Goal: Transaction & Acquisition: Purchase product/service

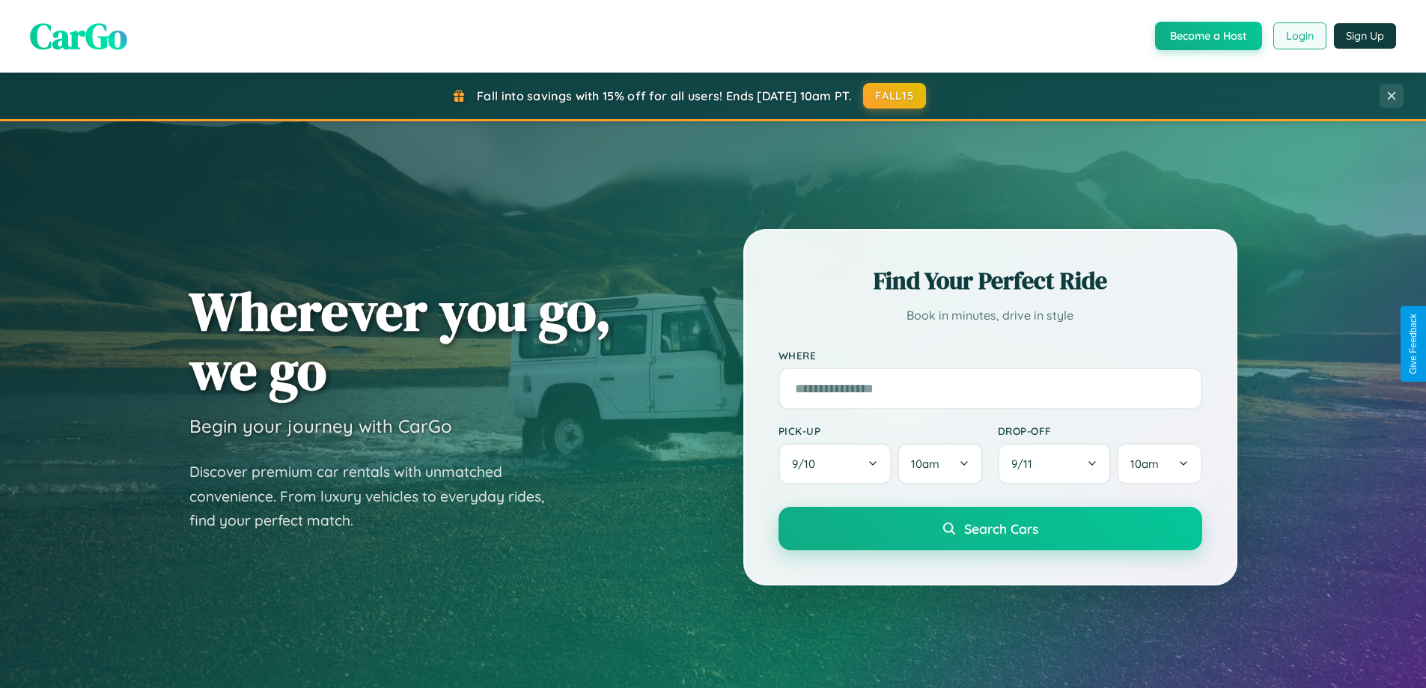
click at [1299, 36] on button "Login" at bounding box center [1300, 35] width 53 height 27
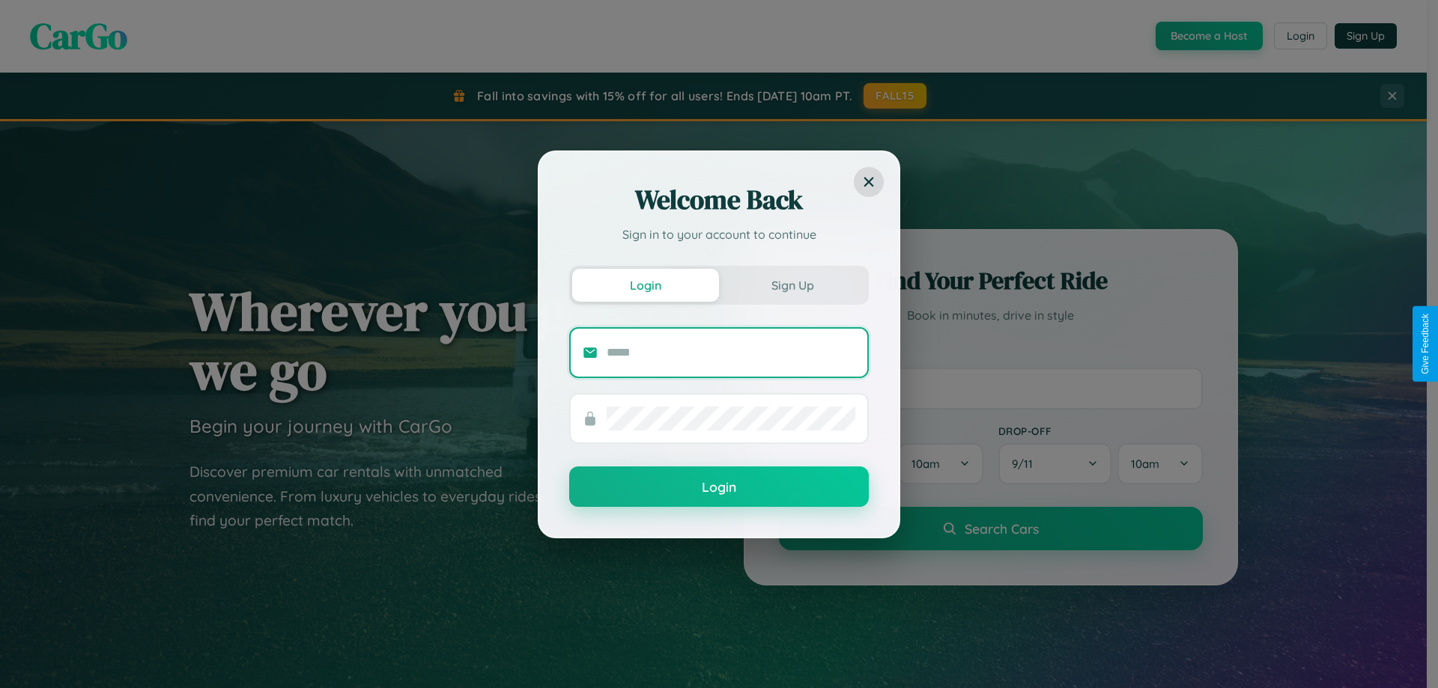
click at [731, 352] on input "text" at bounding box center [731, 353] width 249 height 24
type input "**********"
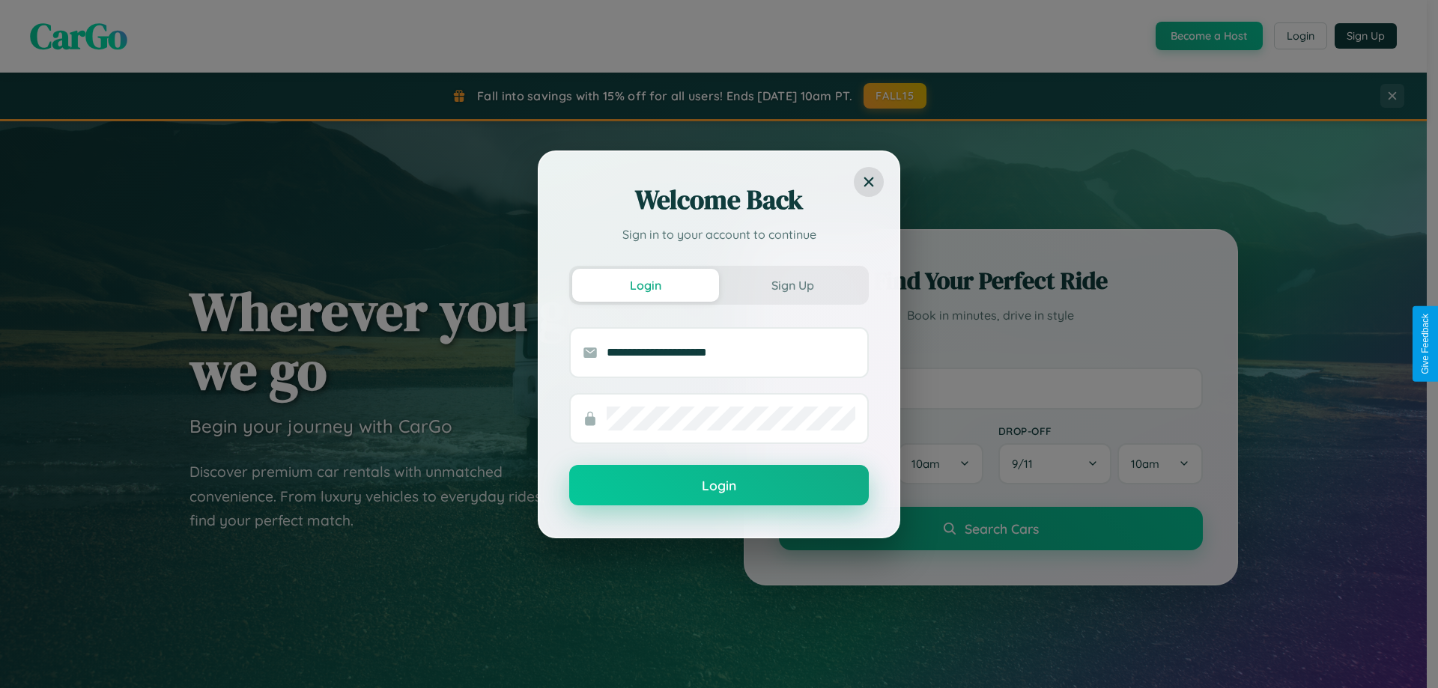
click at [719, 486] on button "Login" at bounding box center [719, 485] width 300 height 40
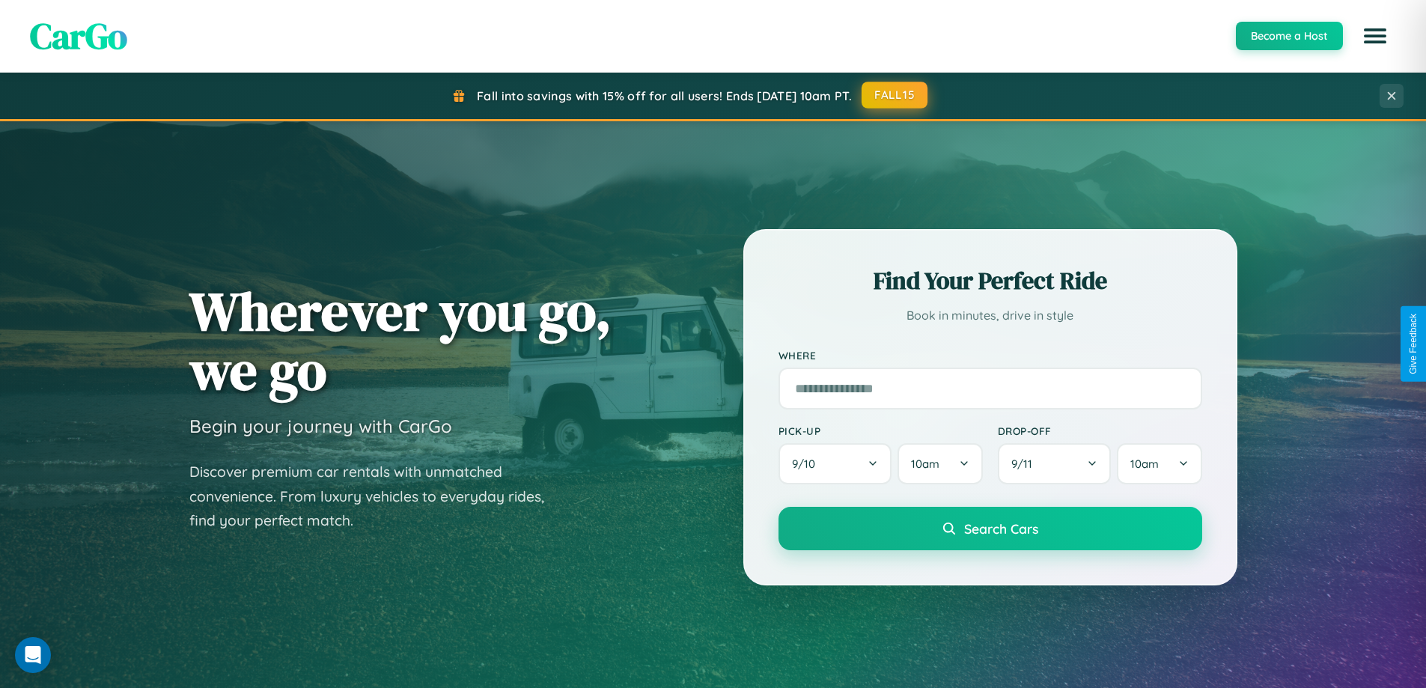
click at [896, 95] on button "FALL15" at bounding box center [895, 95] width 66 height 27
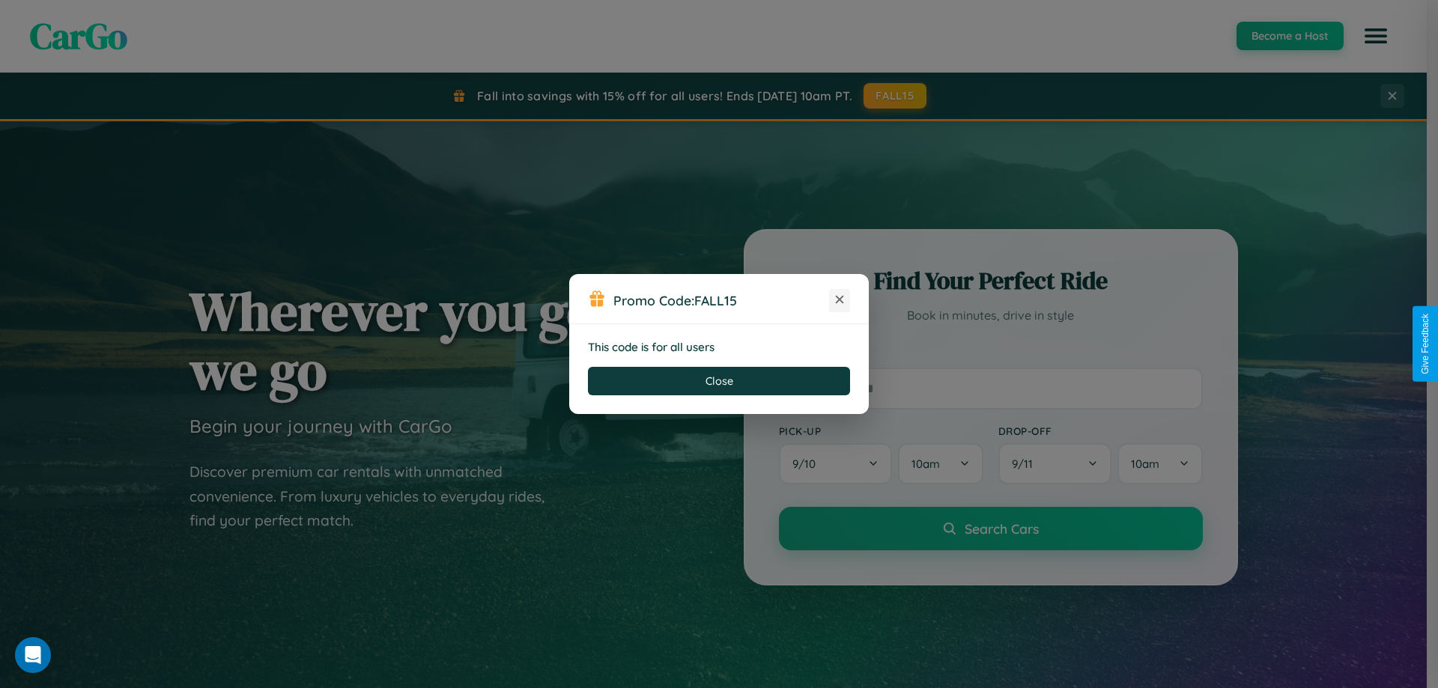
click at [839, 300] on icon at bounding box center [839, 299] width 15 height 15
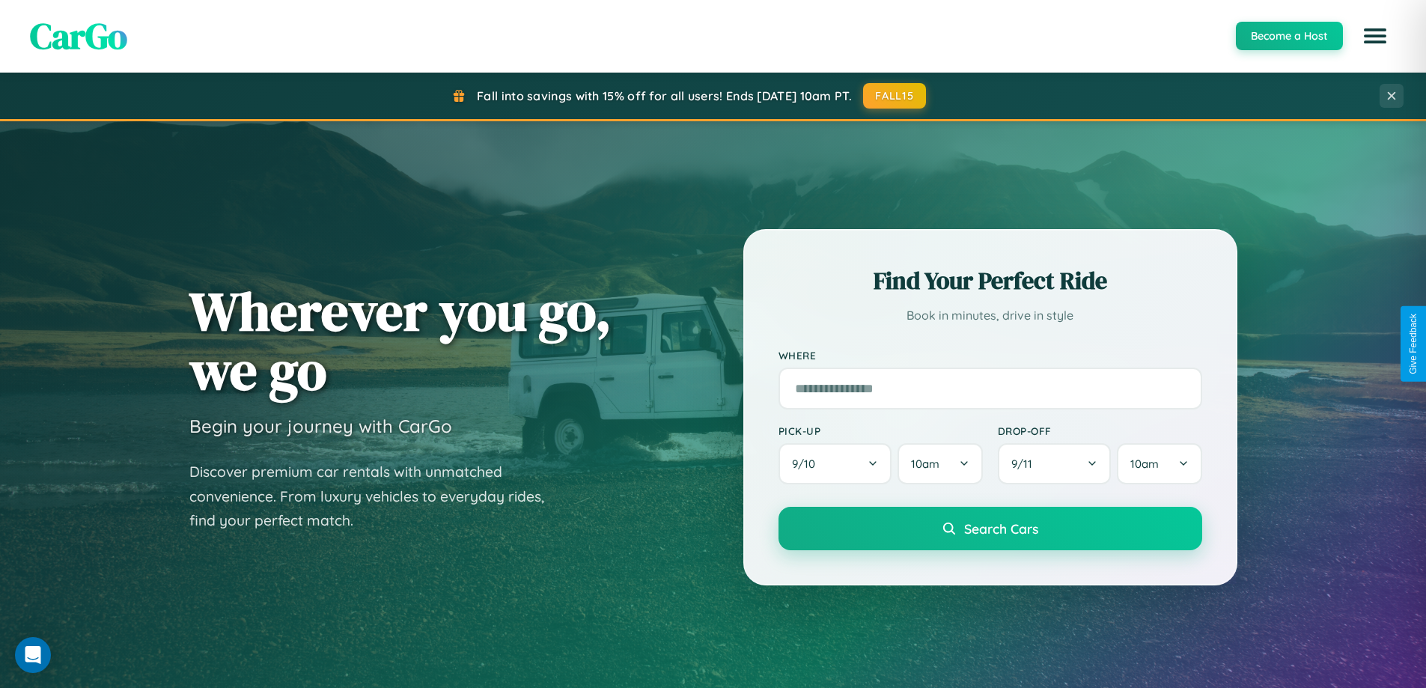
scroll to position [645, 0]
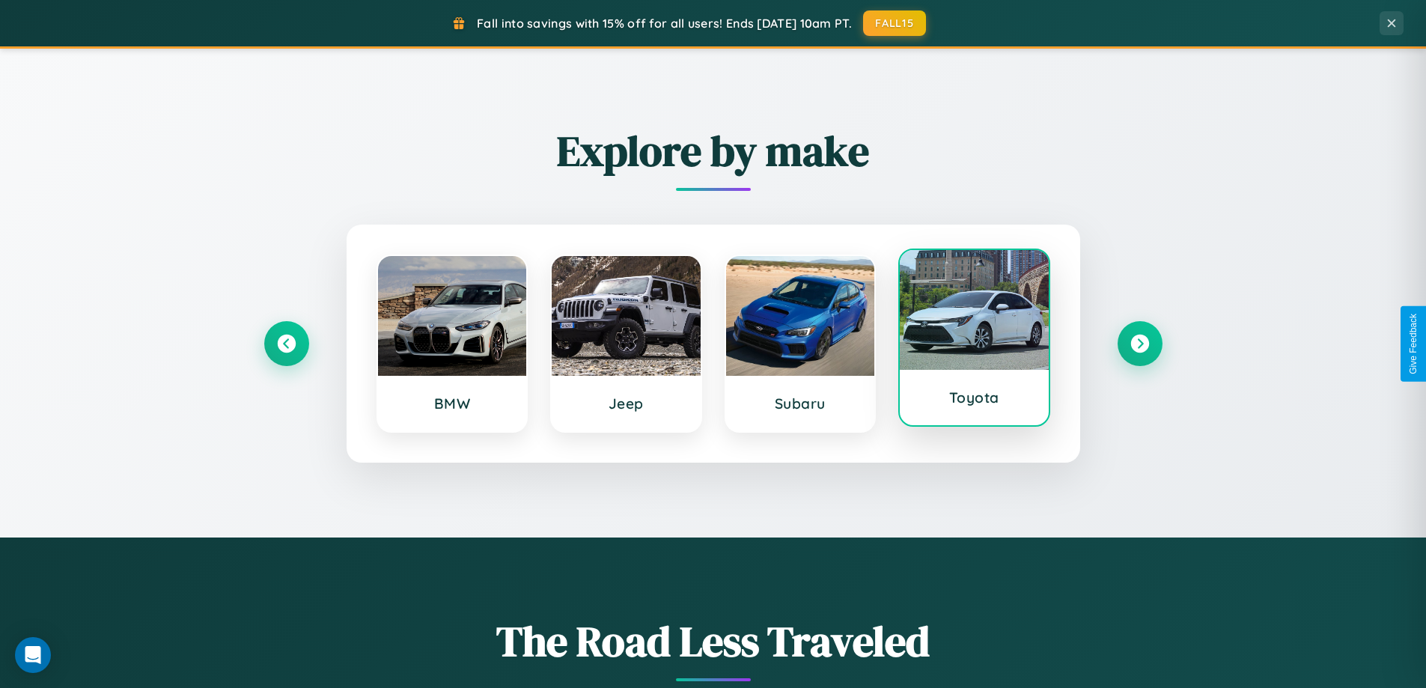
click at [974, 344] on div at bounding box center [974, 310] width 149 height 120
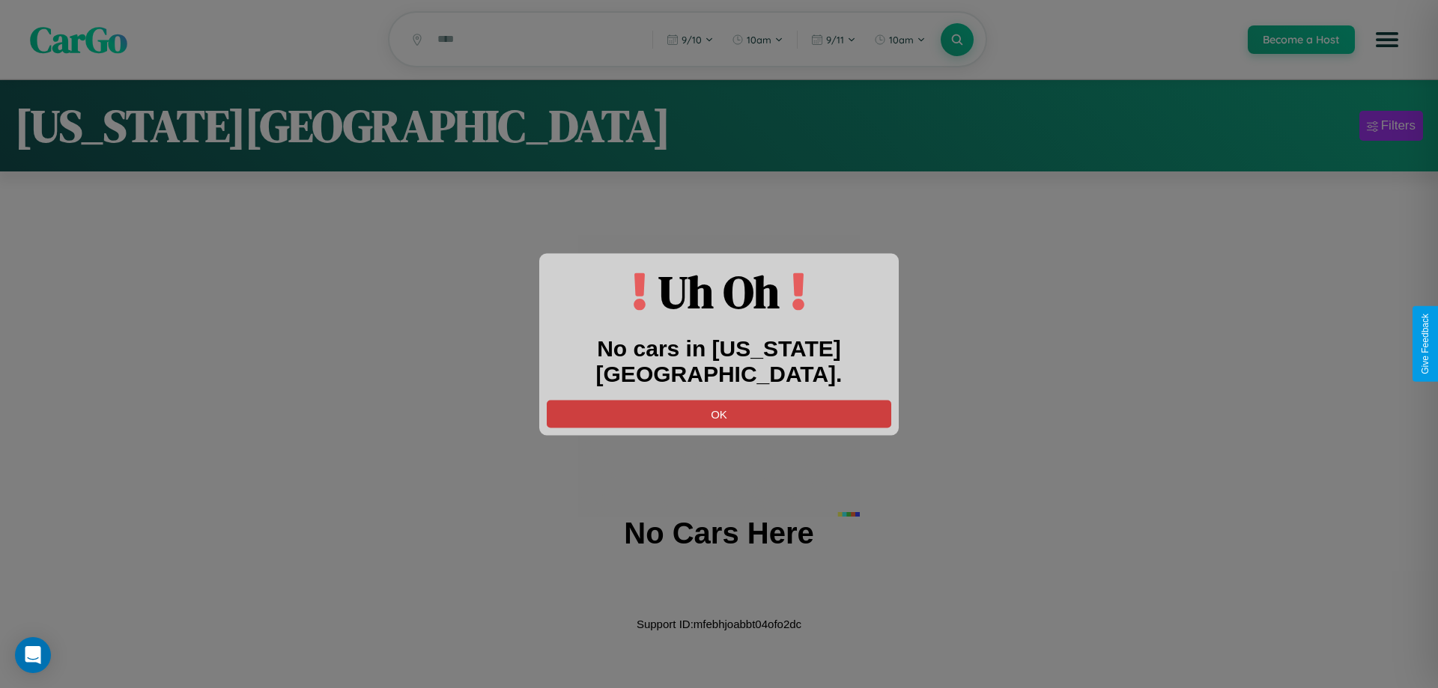
click at [719, 400] on button "OK" at bounding box center [719, 414] width 344 height 28
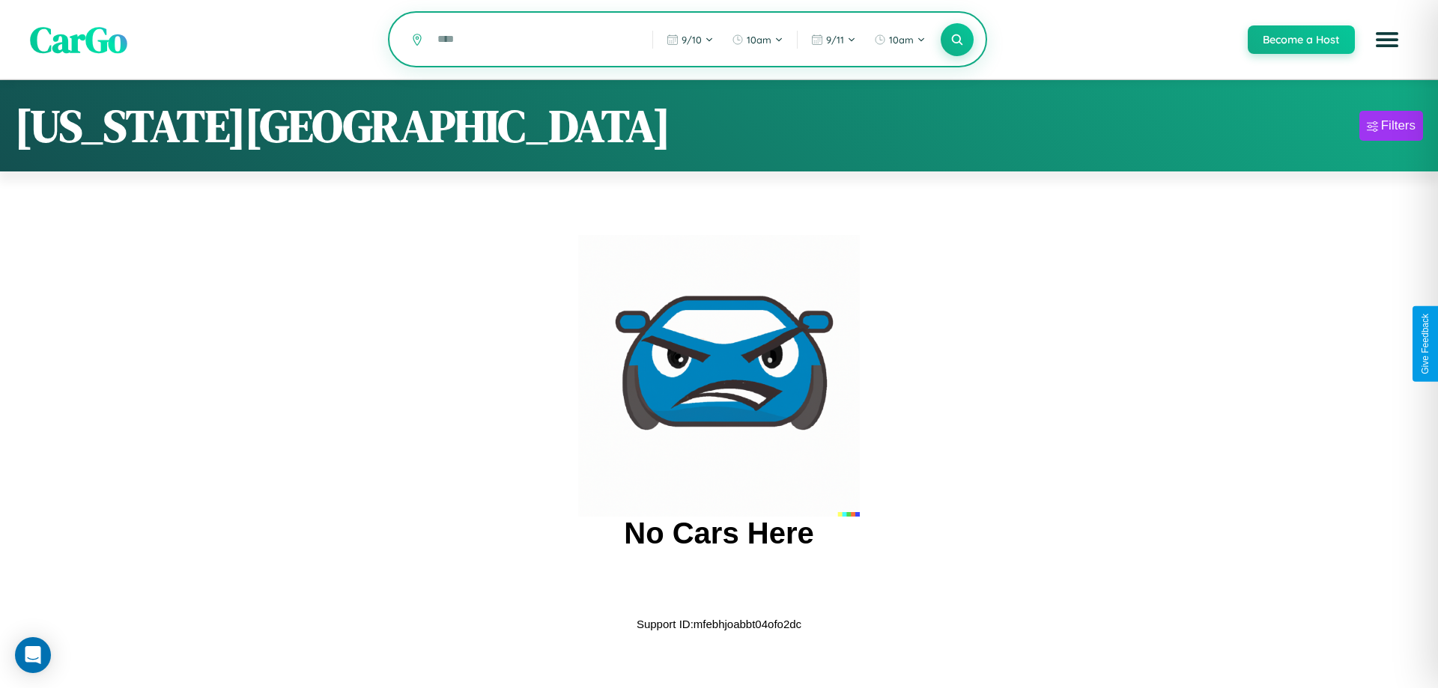
click at [534, 40] on input "text" at bounding box center [533, 39] width 207 height 26
click at [956, 40] on icon at bounding box center [956, 39] width 14 height 14
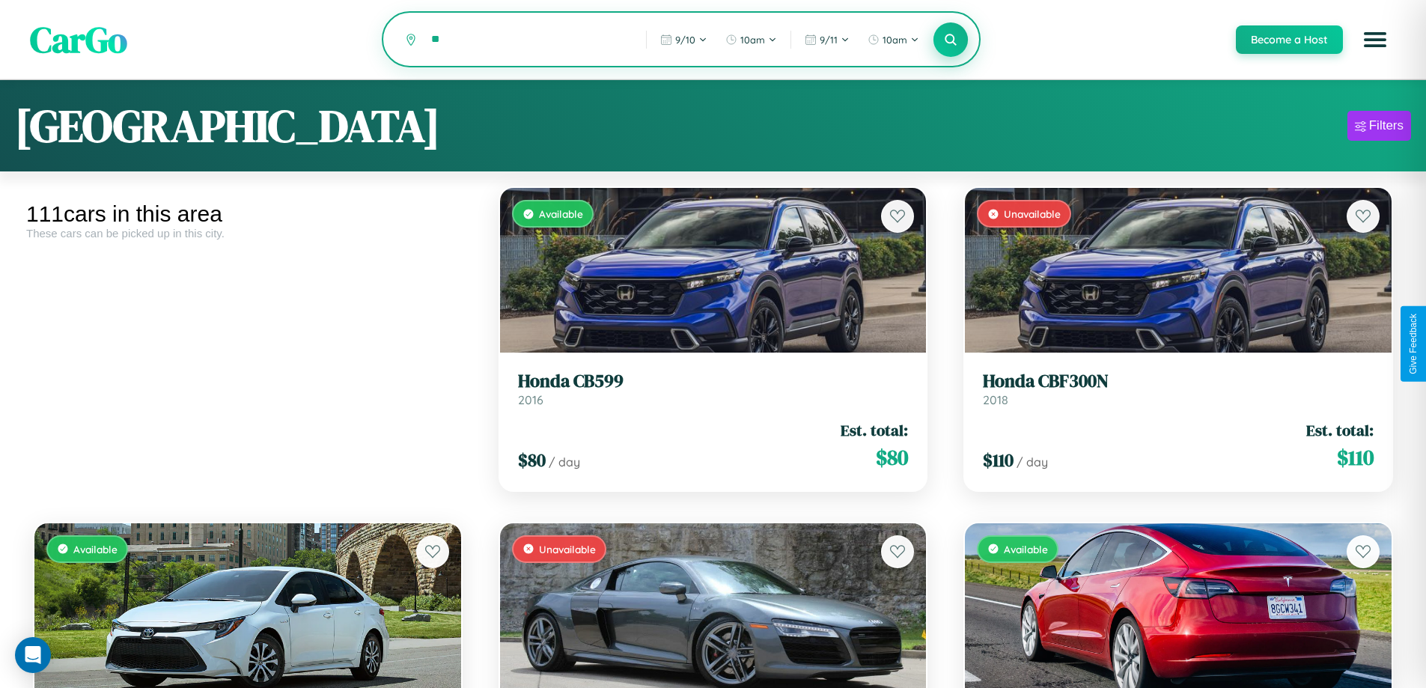
type input "*"
type input "*******"
click at [950, 40] on icon at bounding box center [951, 39] width 14 height 14
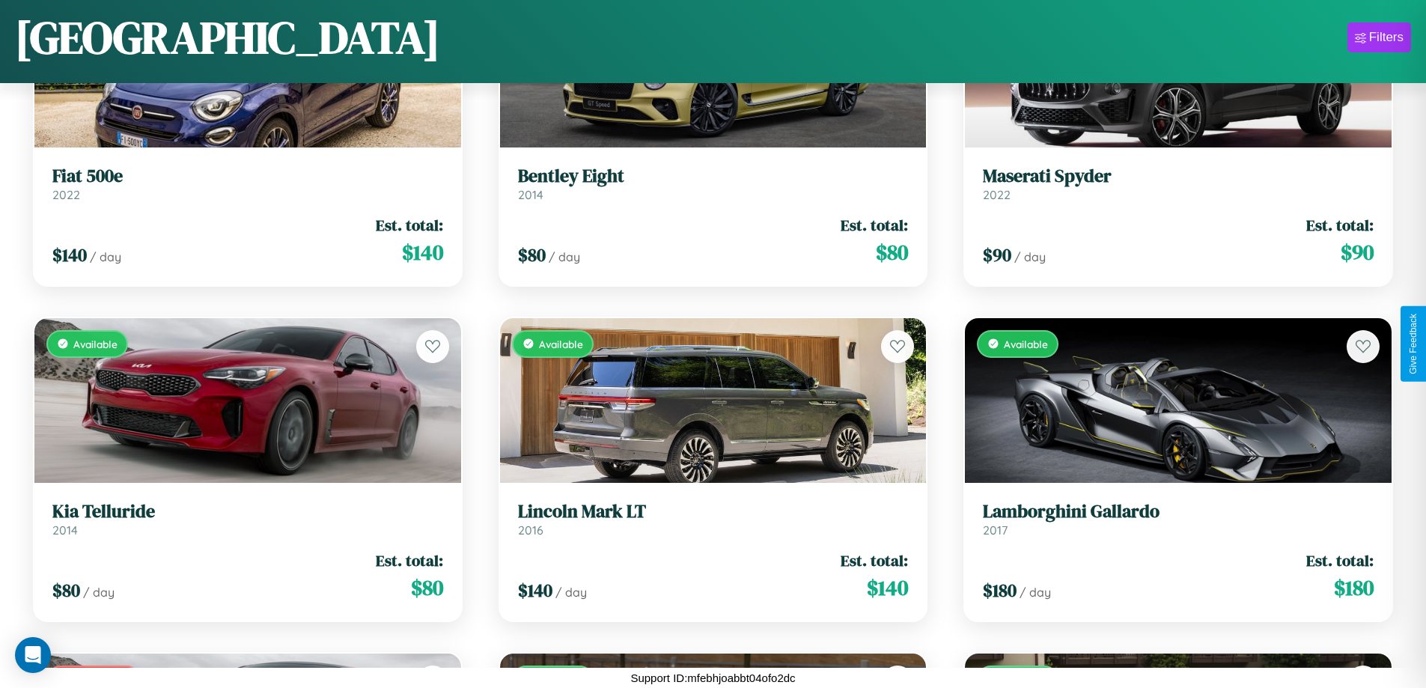
scroll to position [8593, 0]
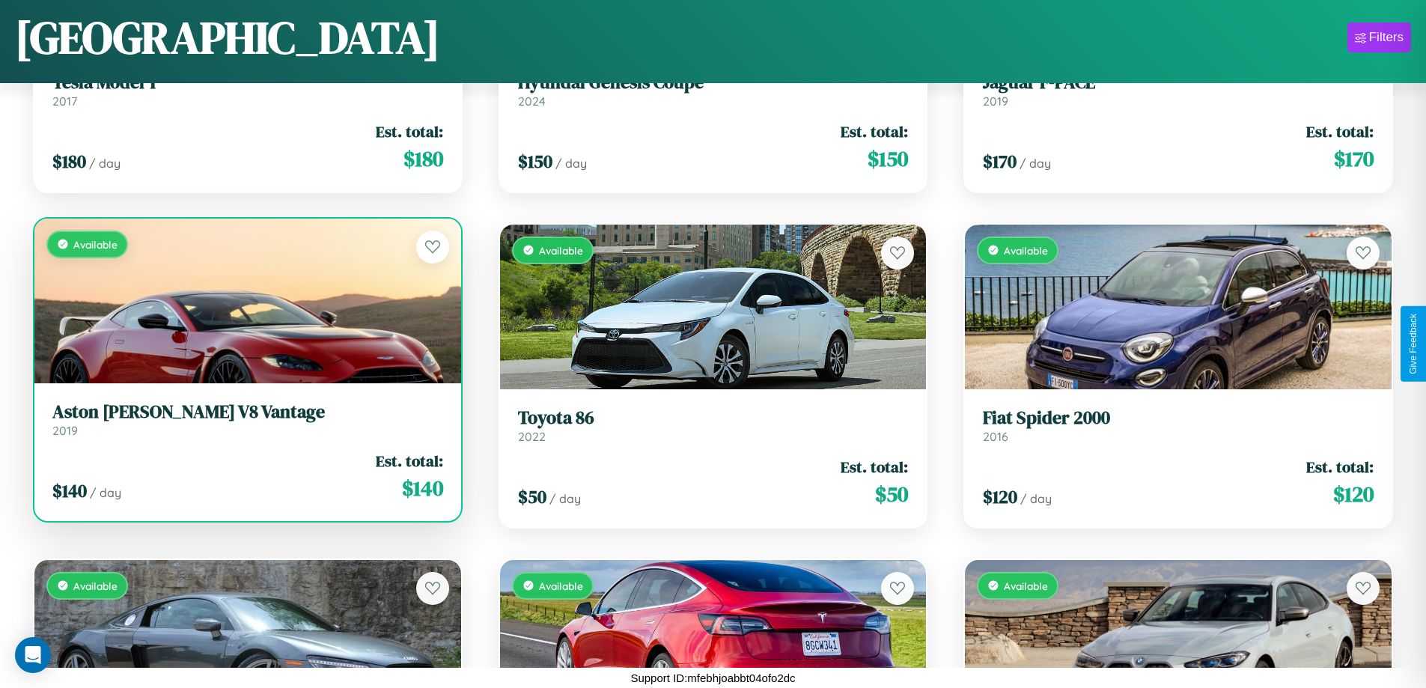
click at [246, 425] on link "Aston [PERSON_NAME] V8 Vantage 2019" at bounding box center [247, 419] width 391 height 37
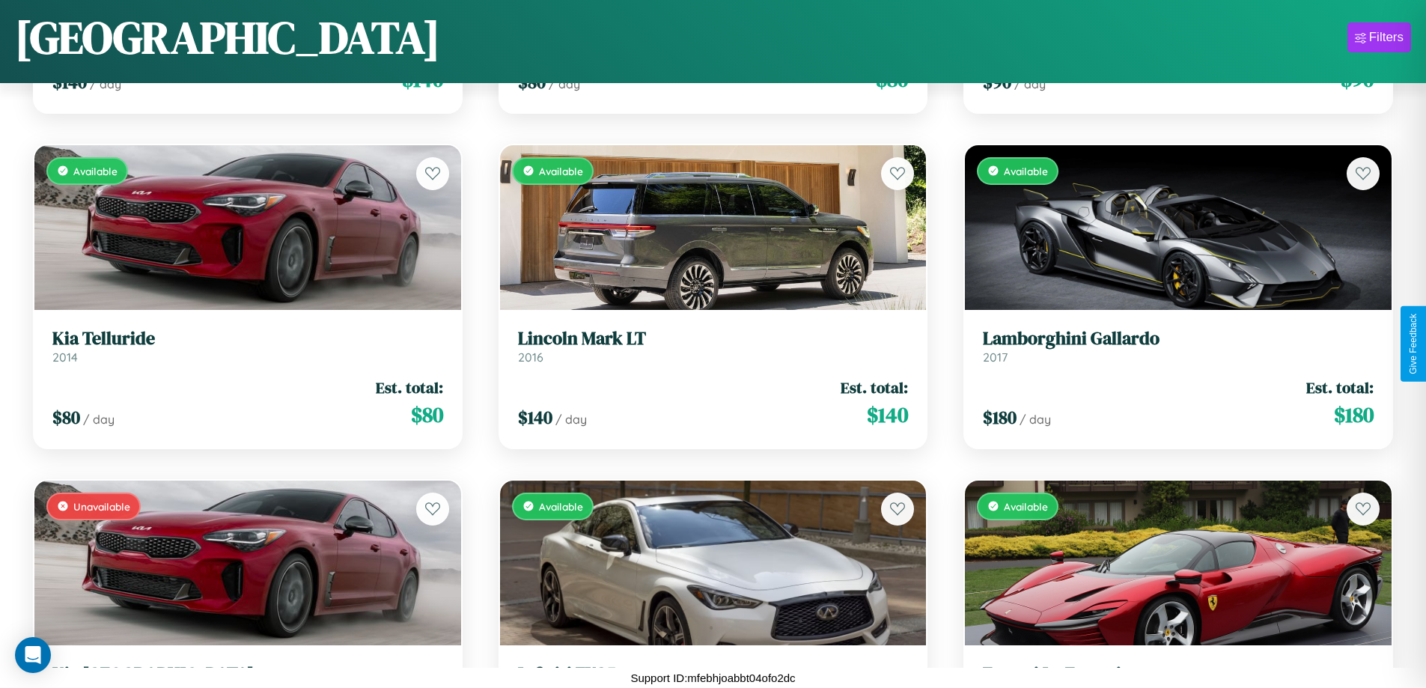
scroll to position [1217, 0]
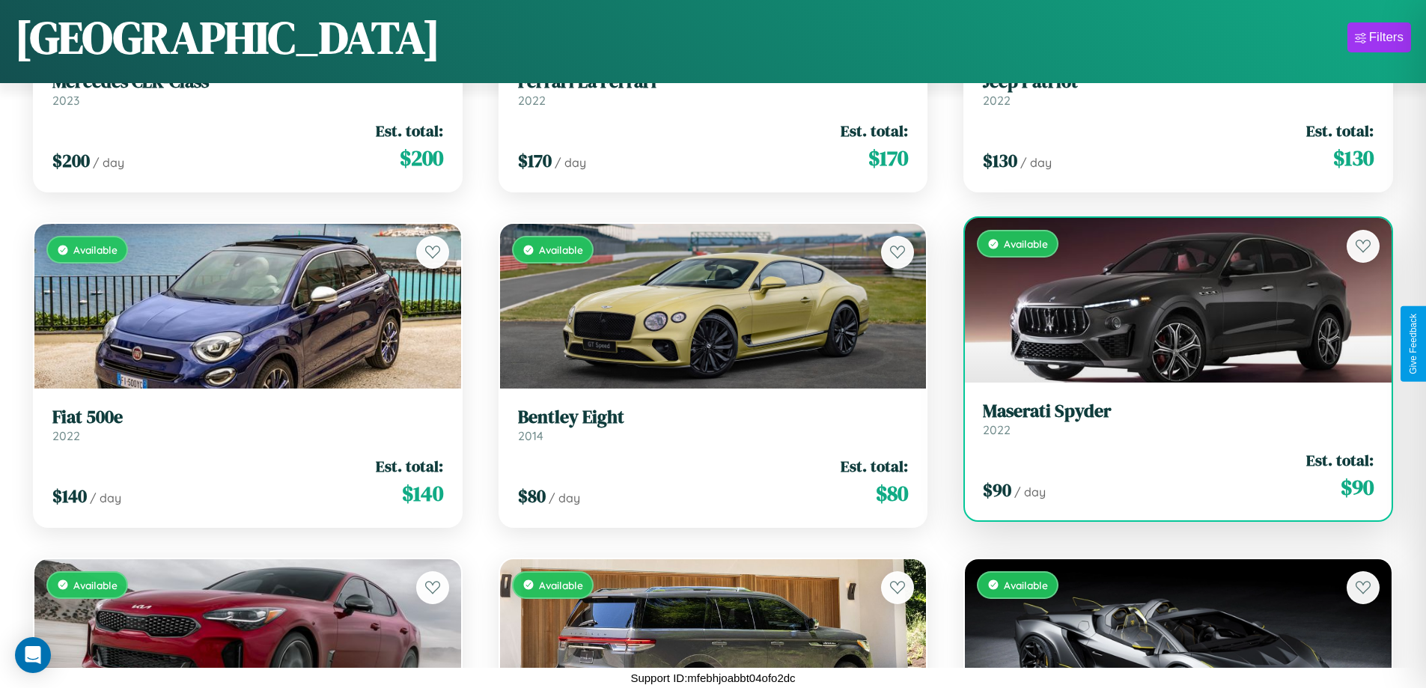
click at [1169, 425] on link "Maserati Spyder 2022" at bounding box center [1178, 419] width 391 height 37
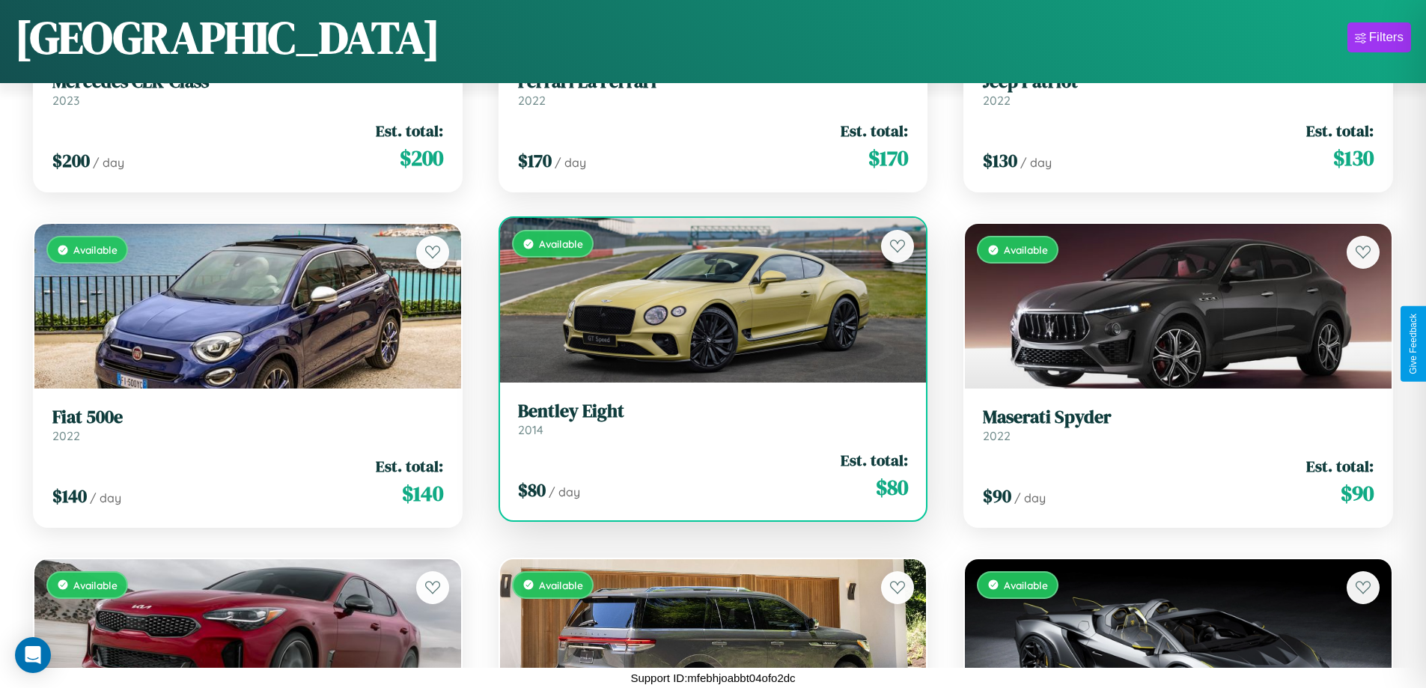
scroll to position [3228, 0]
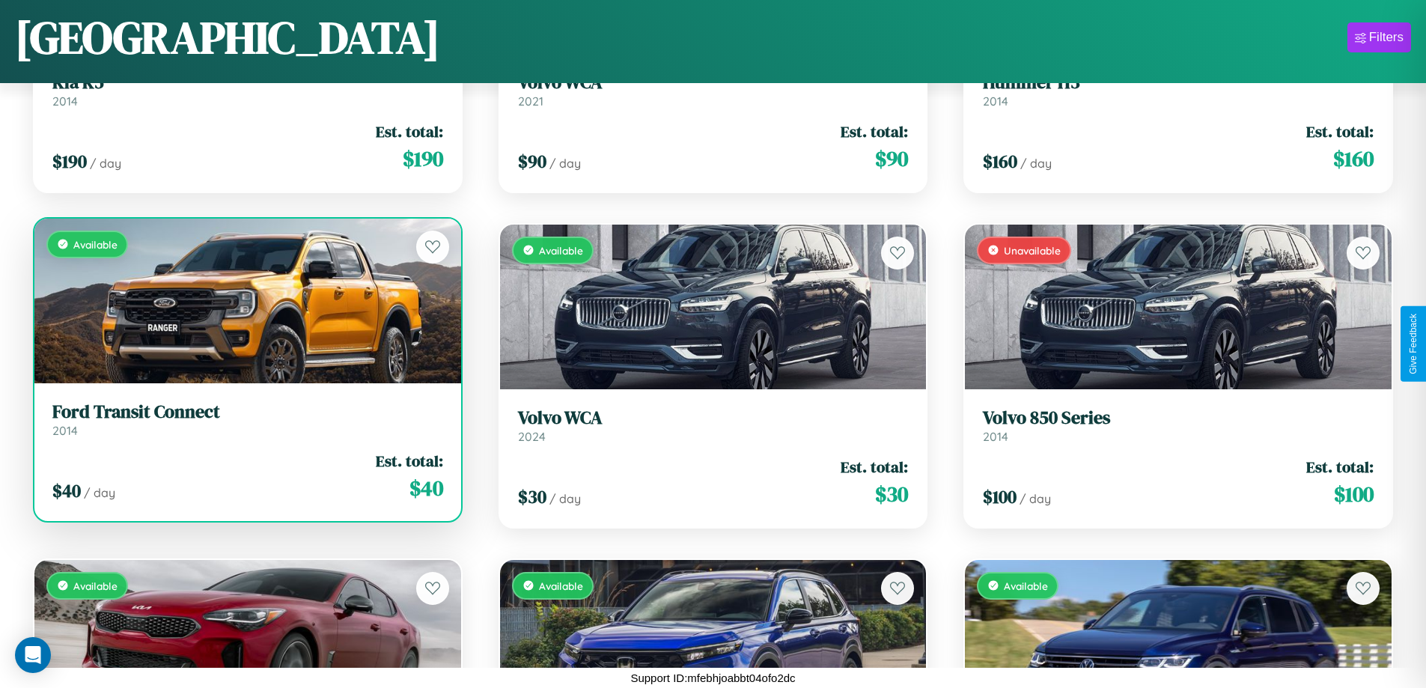
click at [246, 419] on h3 "Ford Transit Connect" at bounding box center [247, 412] width 391 height 22
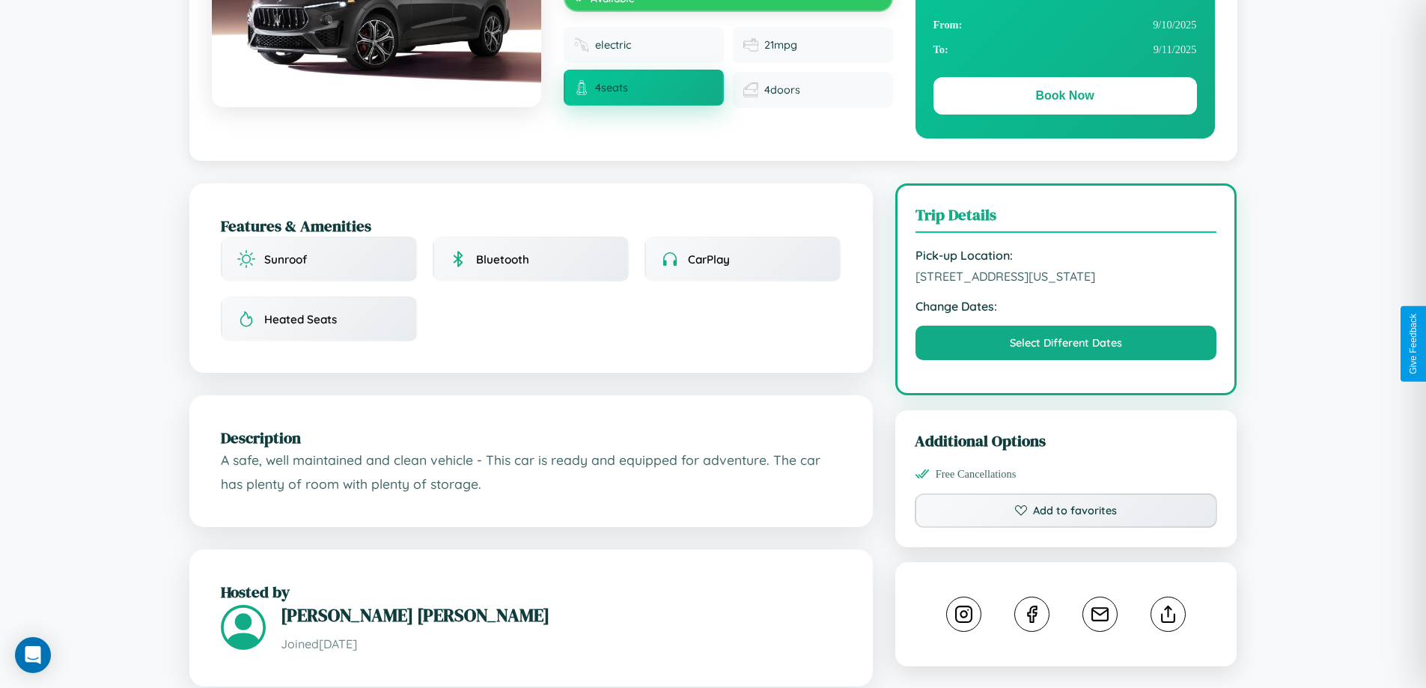
scroll to position [507, 0]
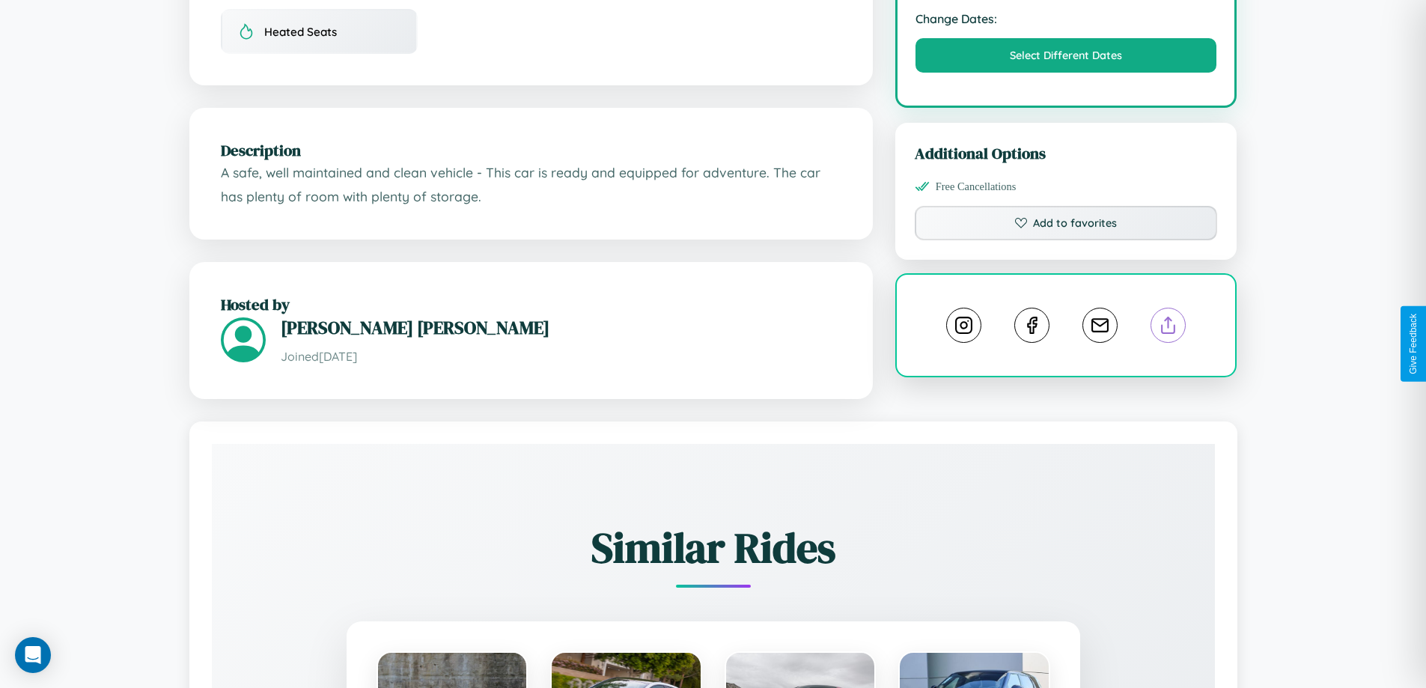
click at [1169, 328] on line at bounding box center [1169, 322] width 0 height 10
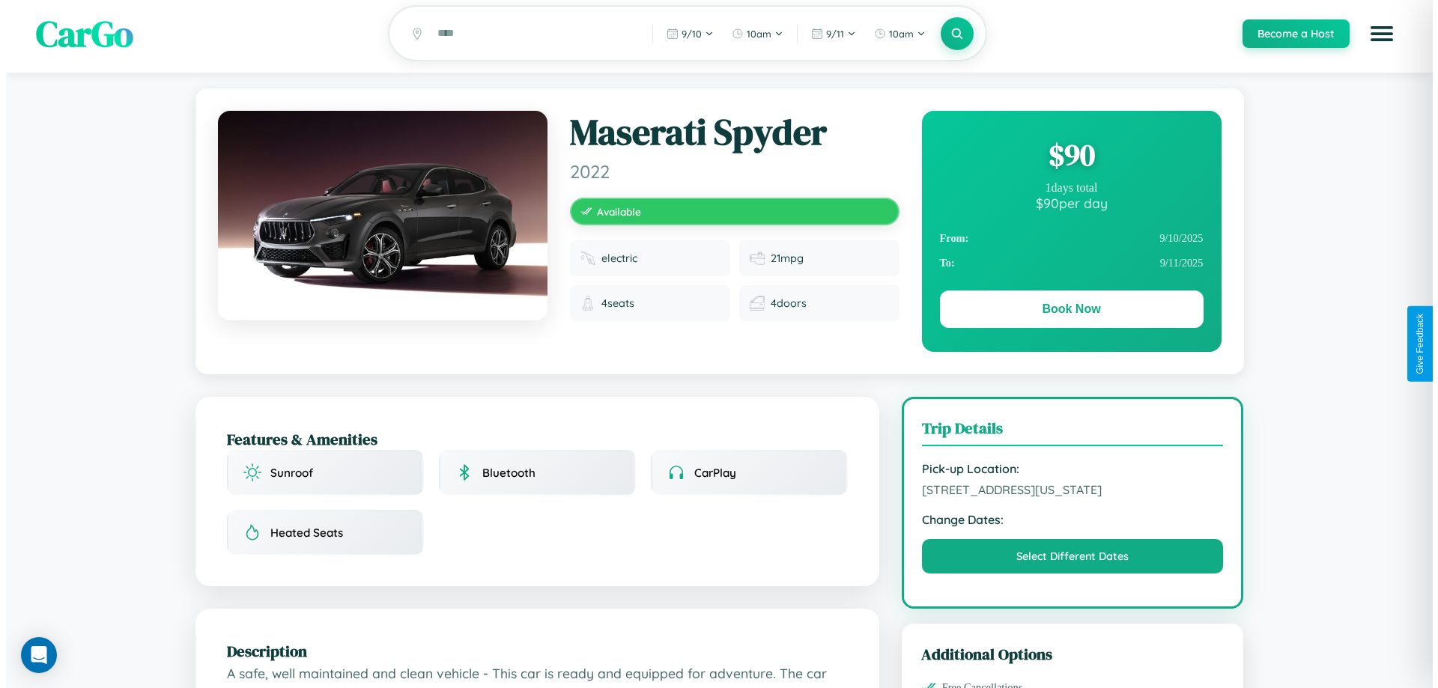
scroll to position [0, 0]
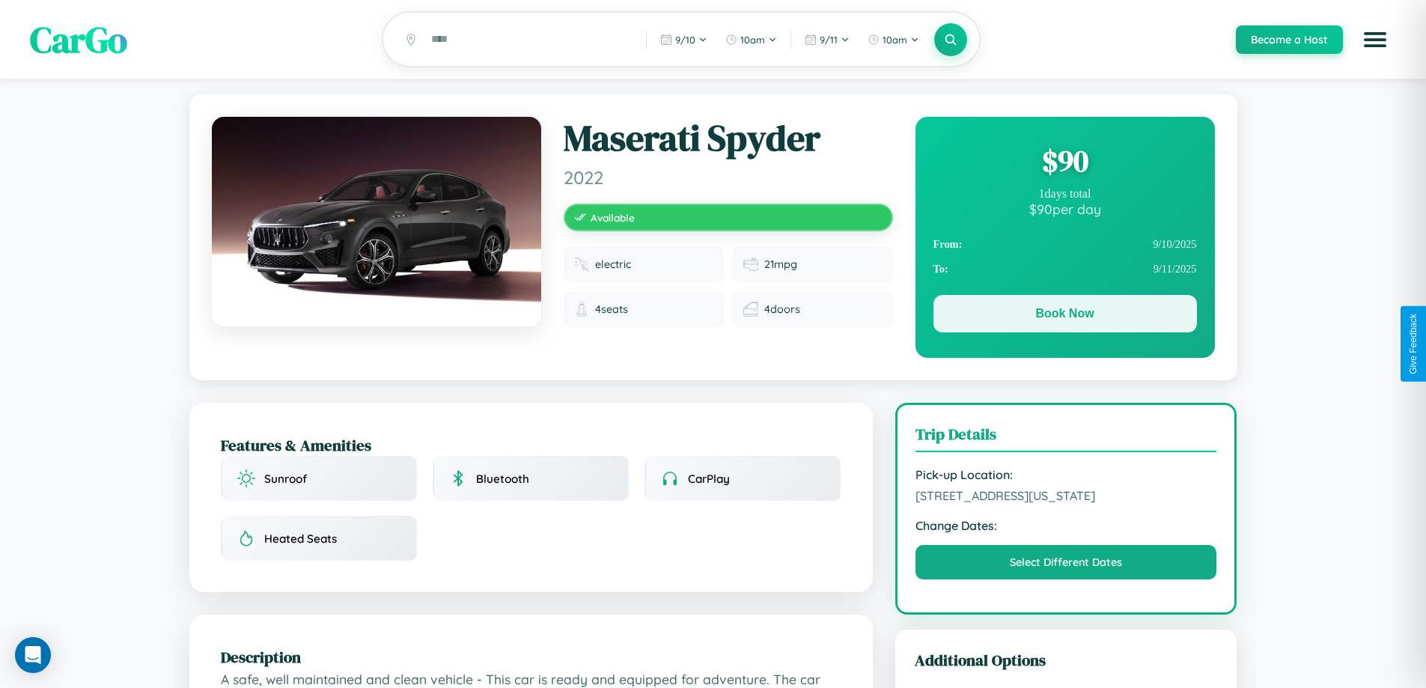
click at [1065, 316] on button "Book Now" at bounding box center [1066, 313] width 264 height 37
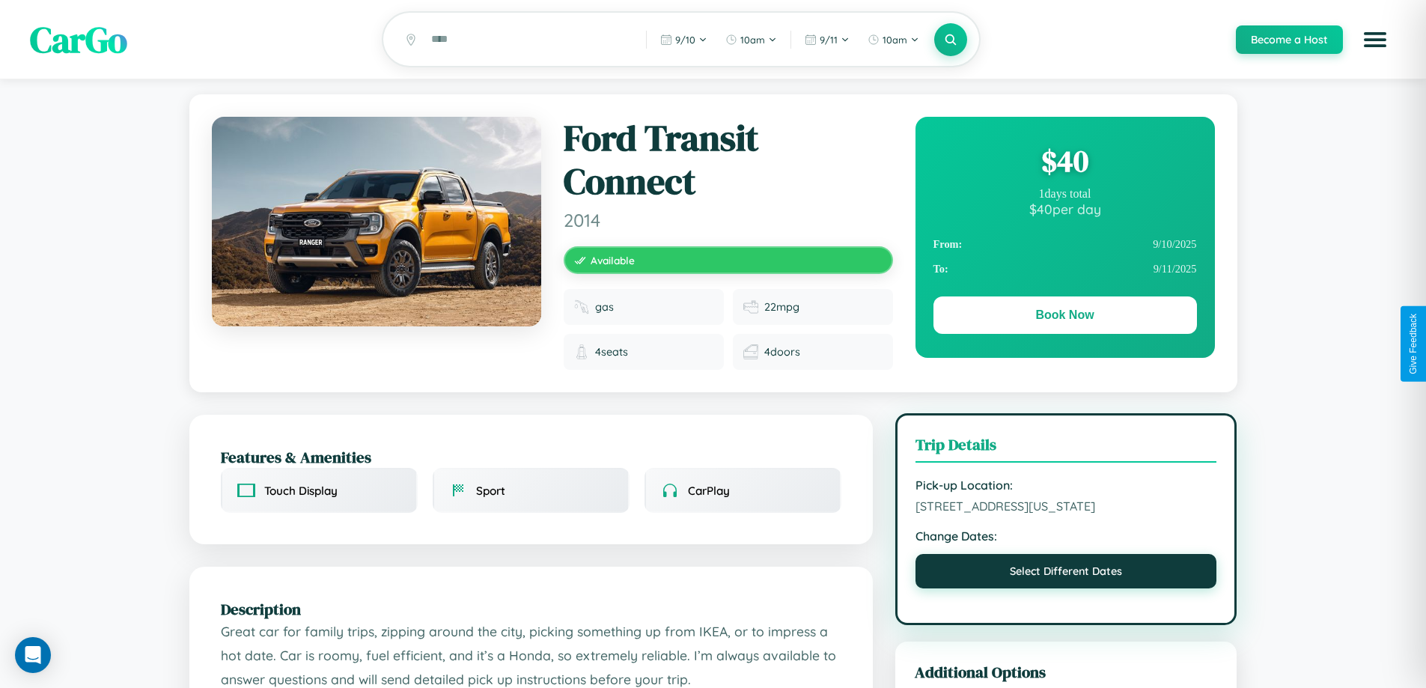
click at [1066, 589] on button "Select Different Dates" at bounding box center [1067, 571] width 302 height 34
select select "*"
select select "****"
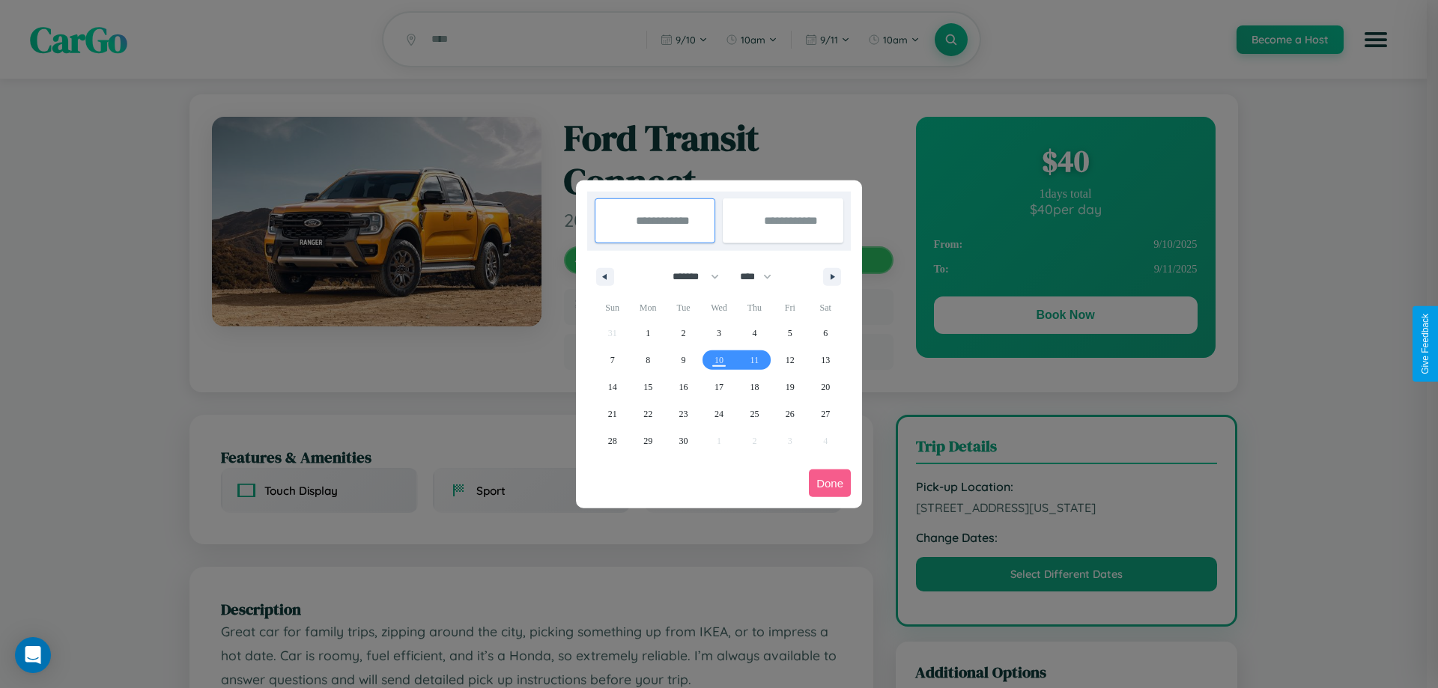
click at [689, 276] on select "******* ******** ***** ***** *** **** **** ****** ********* ******* ******** **…" at bounding box center [693, 276] width 64 height 25
click at [754, 359] on span "11" at bounding box center [754, 360] width 9 height 27
type input "**********"
click at [825, 386] on span "20" at bounding box center [825, 387] width 9 height 27
type input "**********"
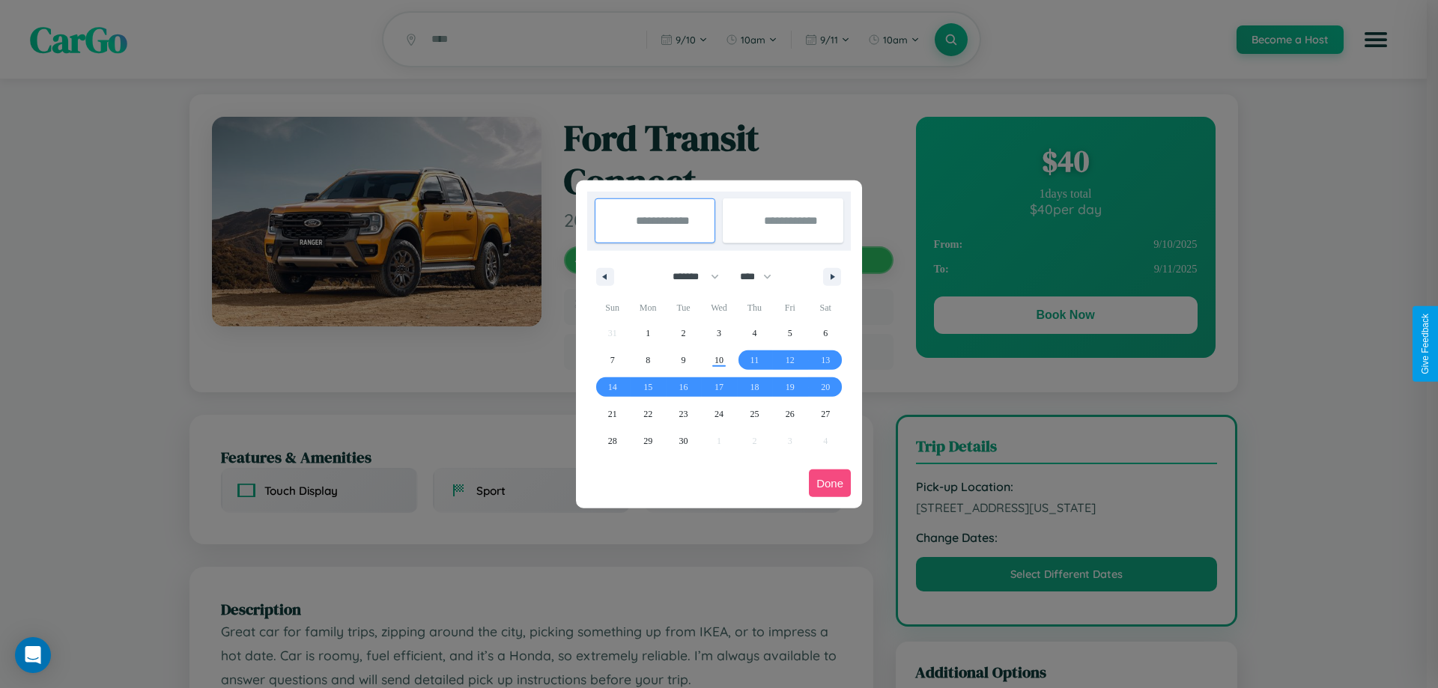
click at [830, 483] on button "Done" at bounding box center [830, 483] width 42 height 28
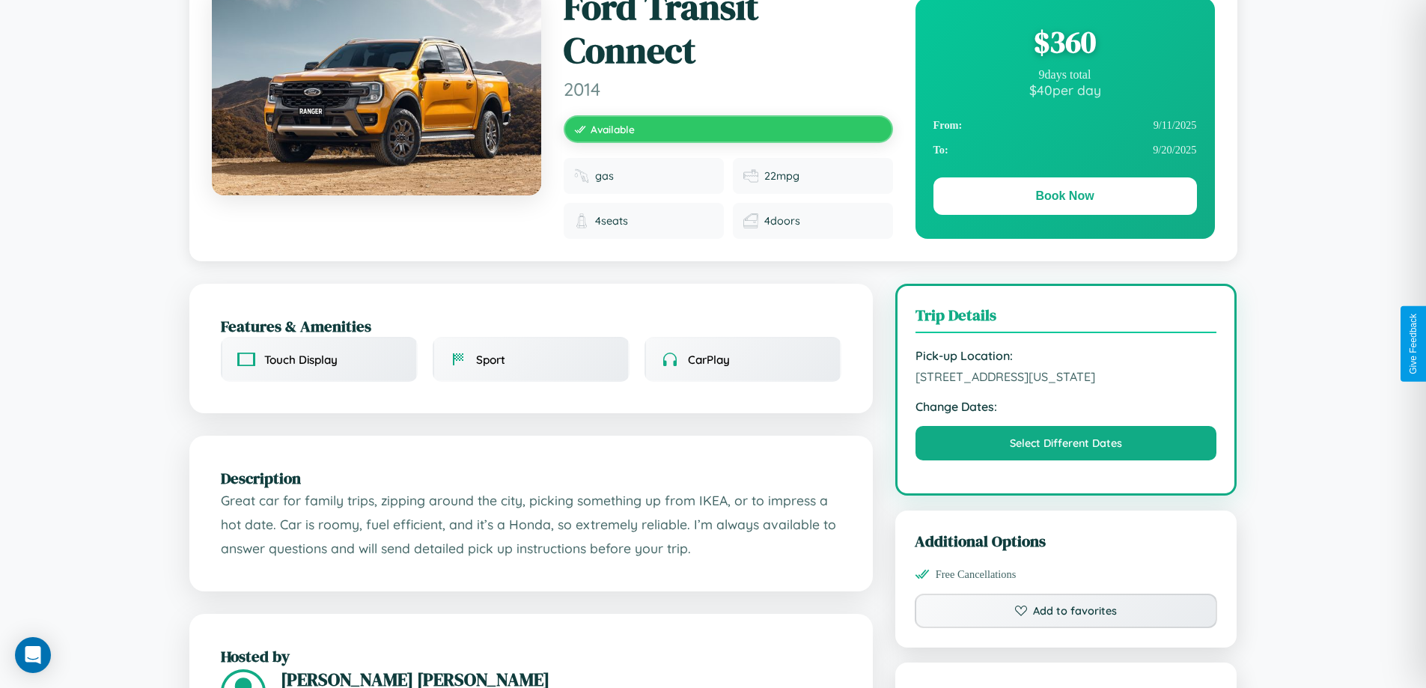
scroll to position [174, 0]
